Goal: Transaction & Acquisition: Purchase product/service

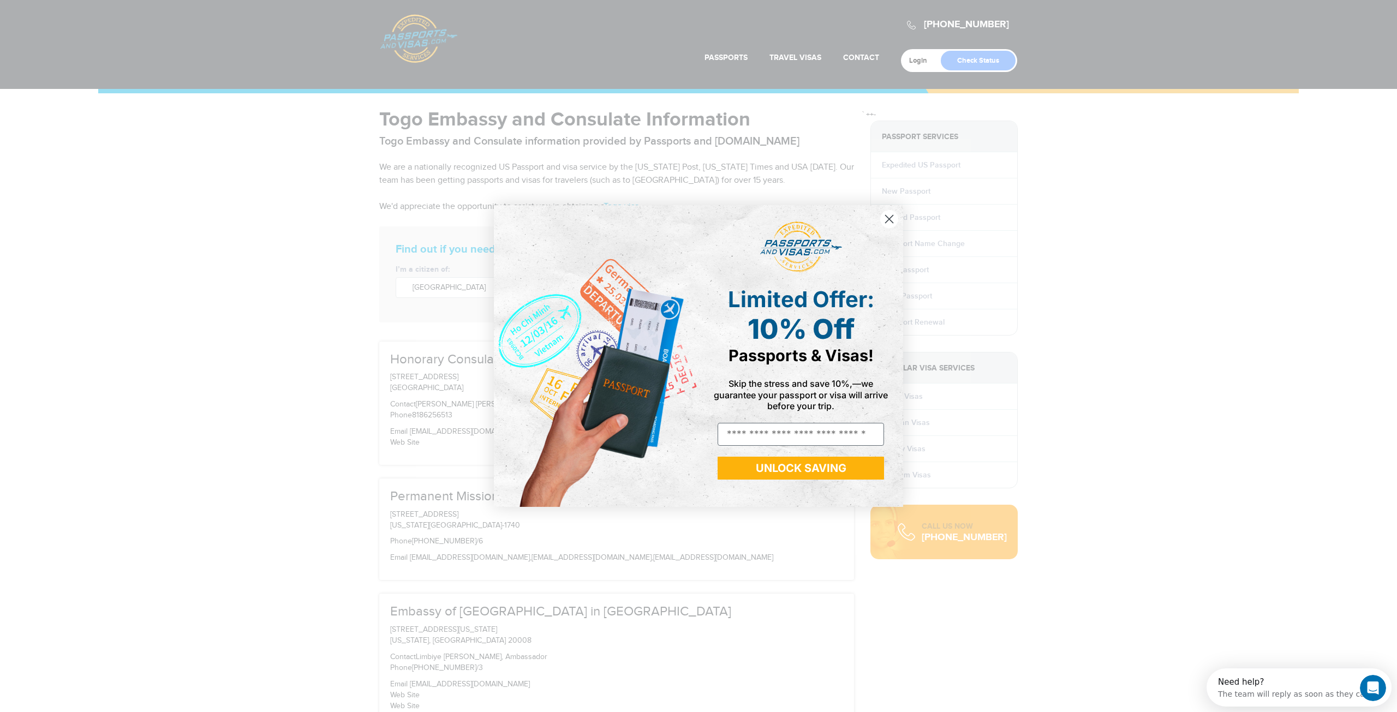
click at [890, 221] on circle "Close dialog" at bounding box center [889, 219] width 18 height 18
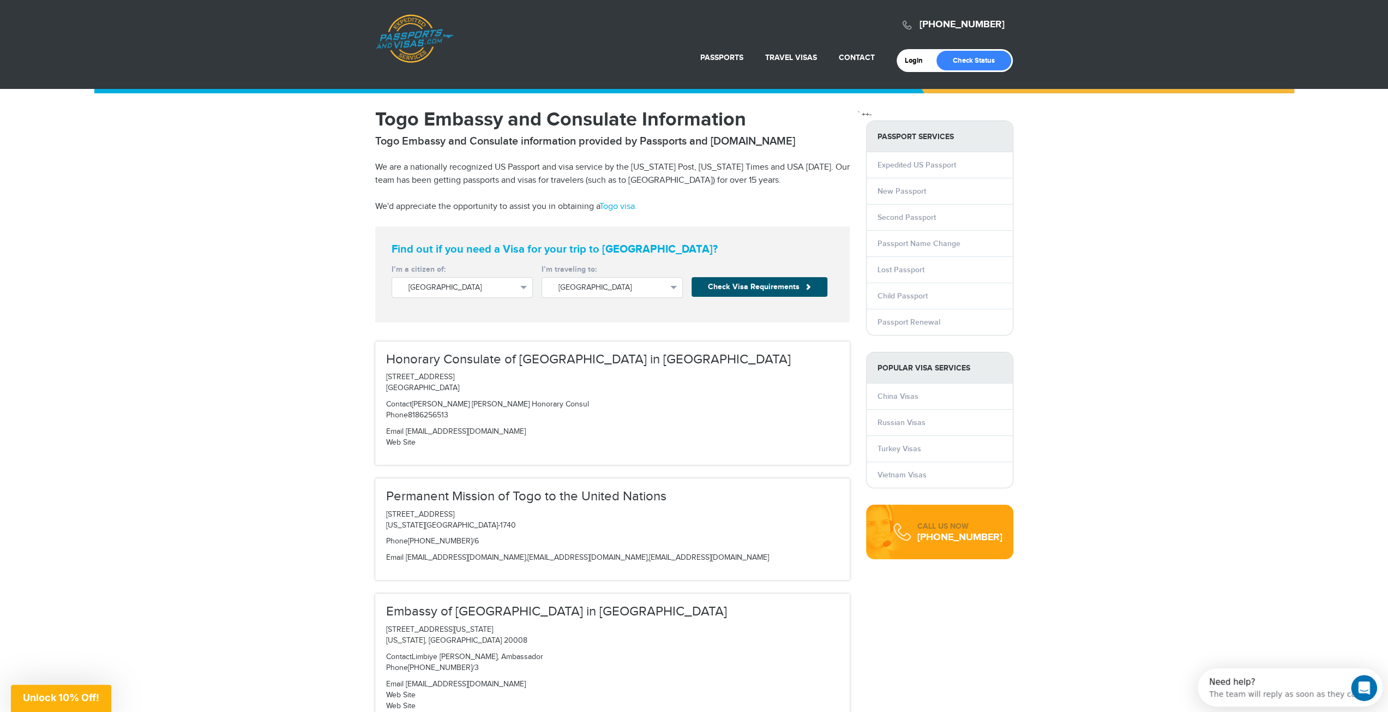
click at [746, 284] on button "Check Visa Requirements" at bounding box center [760, 287] width 136 height 20
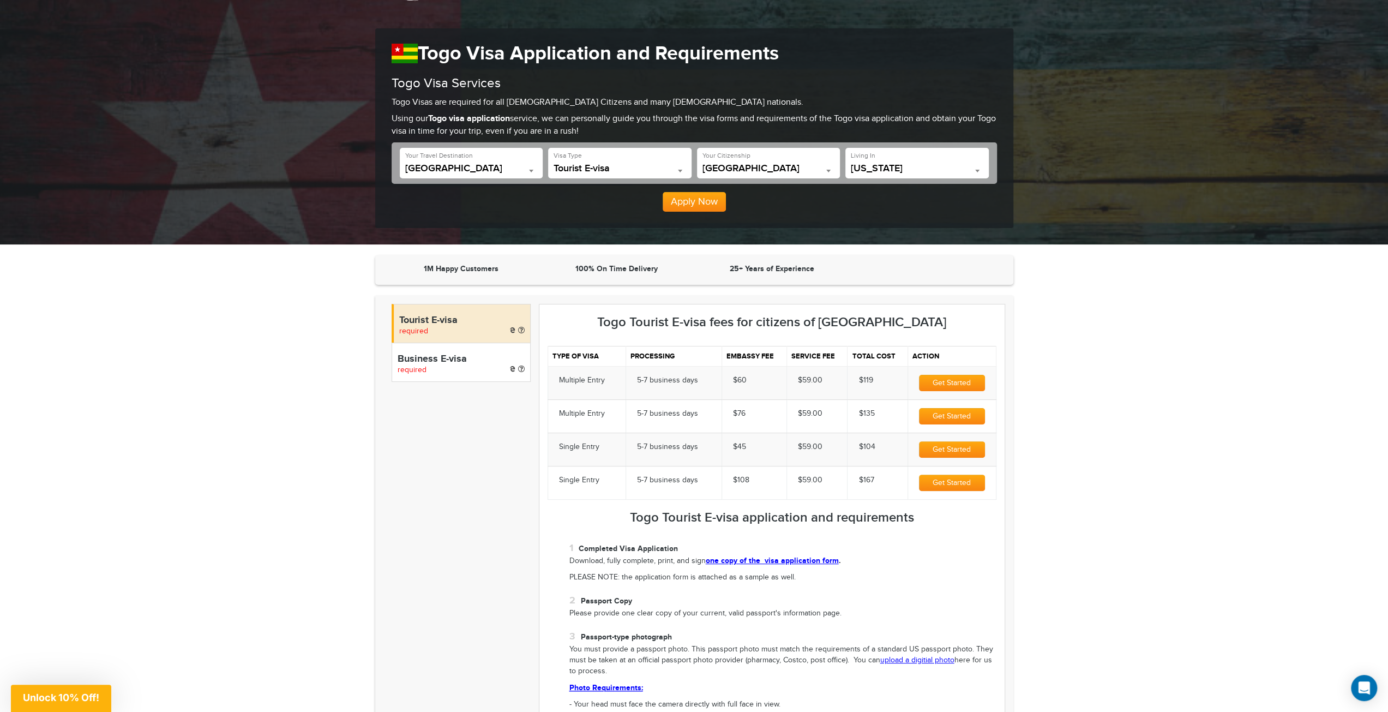
scroll to position [109, 0]
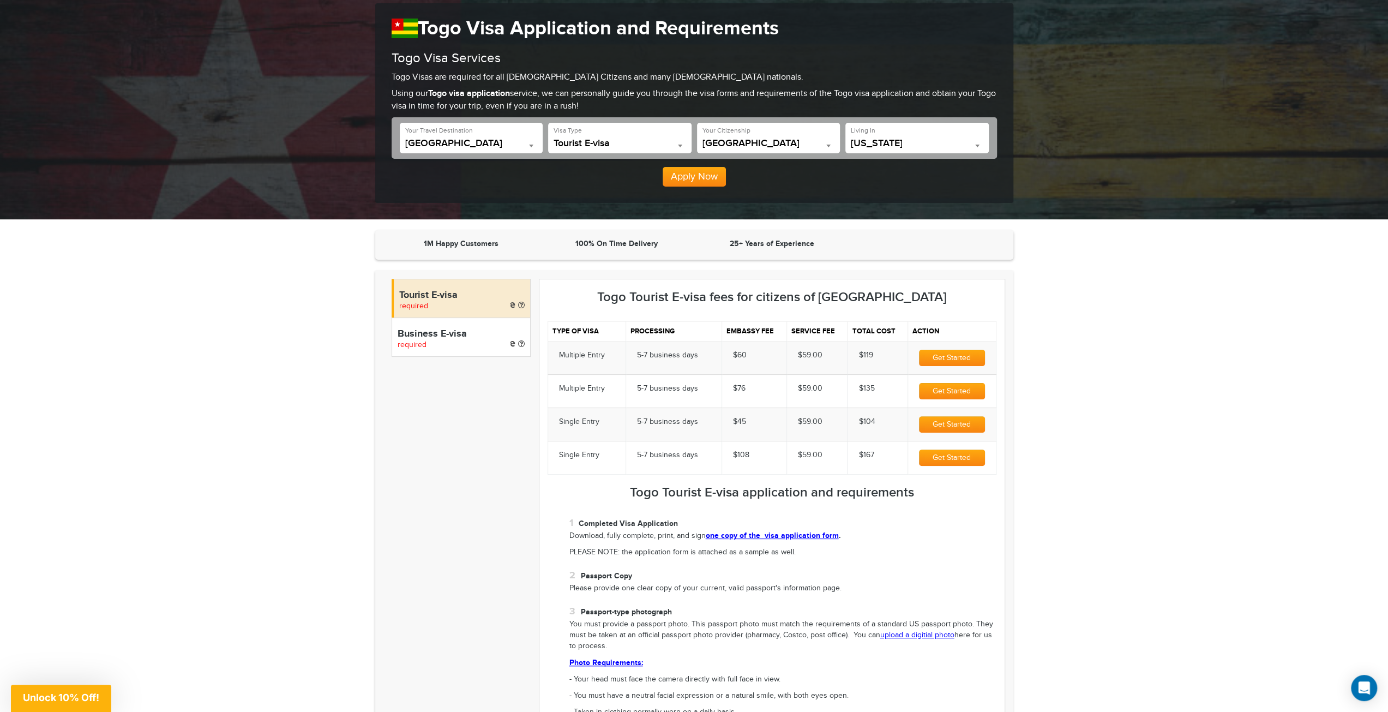
click at [954, 357] on button "Get Started" at bounding box center [952, 358] width 66 height 16
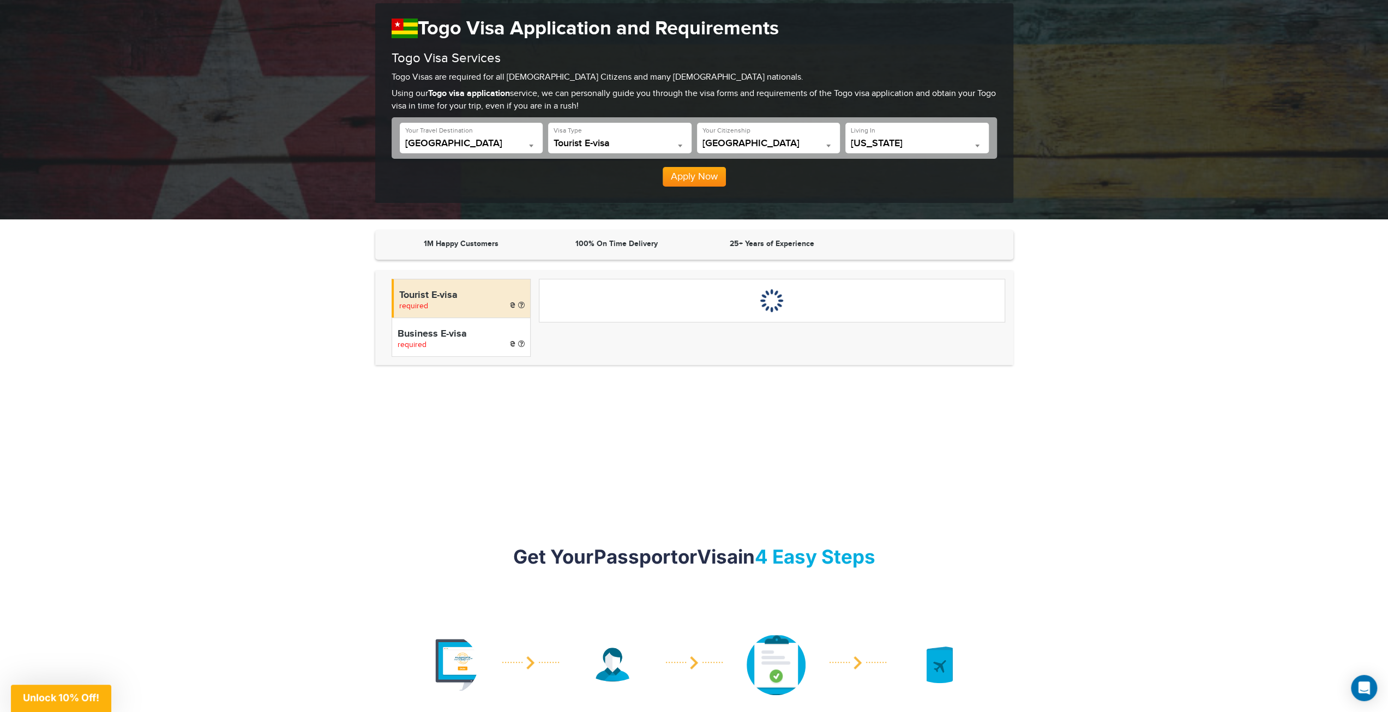
scroll to position [109, 0]
